Goal: Navigation & Orientation: Find specific page/section

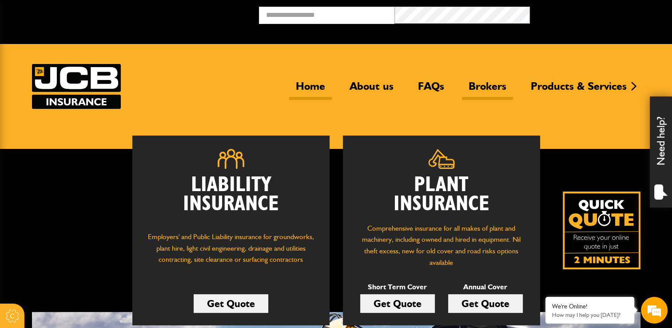
click at [485, 90] on link "Brokers" at bounding box center [487, 89] width 51 height 20
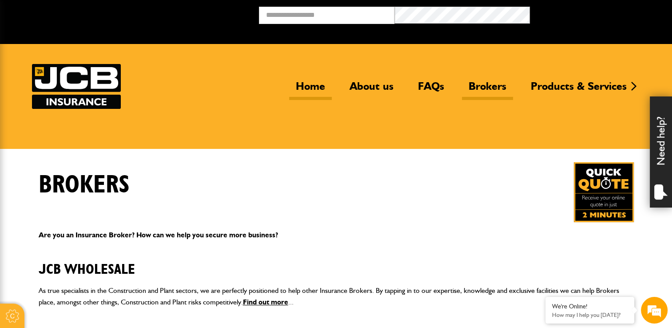
click at [319, 84] on link "Home" at bounding box center [310, 89] width 43 height 20
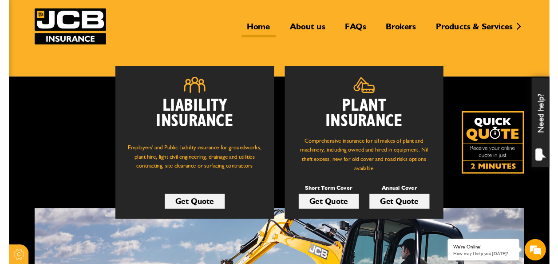
scroll to position [52, 0]
